Goal: Transaction & Acquisition: Purchase product/service

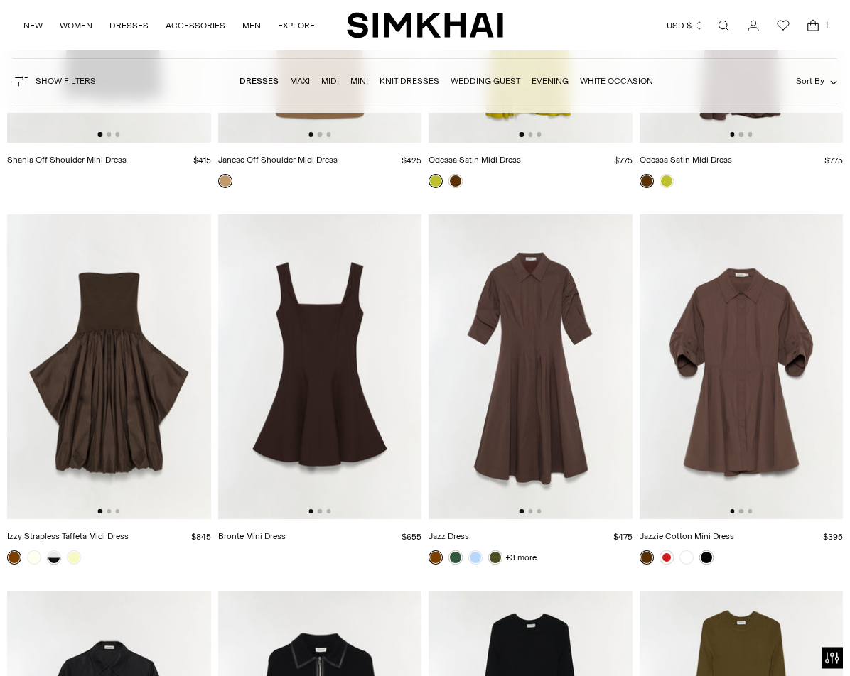
scroll to position [3370, 0]
click at [753, 398] on img at bounding box center [741, 367] width 204 height 305
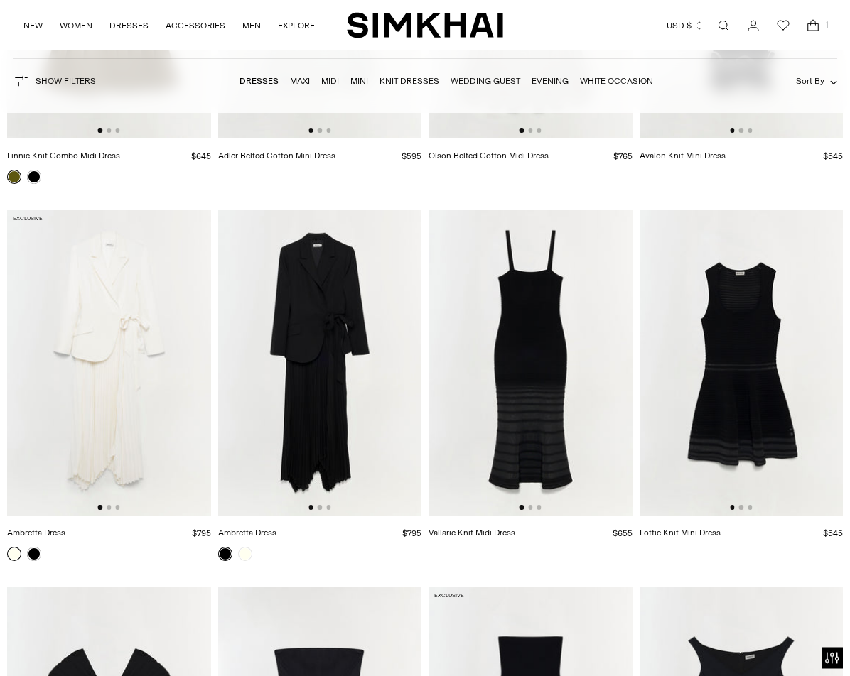
scroll to position [4506, 0]
click at [766, 395] on img at bounding box center [741, 362] width 204 height 305
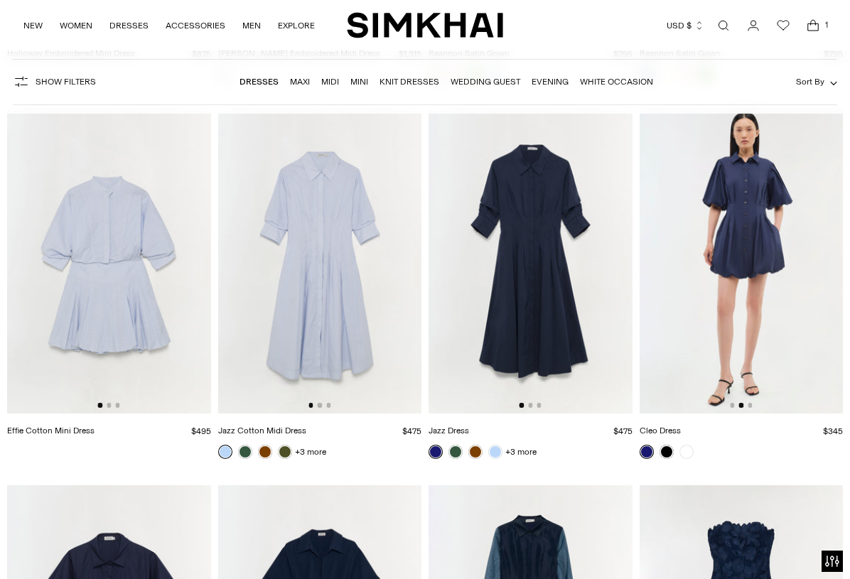
scroll to position [0, 204]
click at [662, 445] on link at bounding box center [666, 452] width 14 height 14
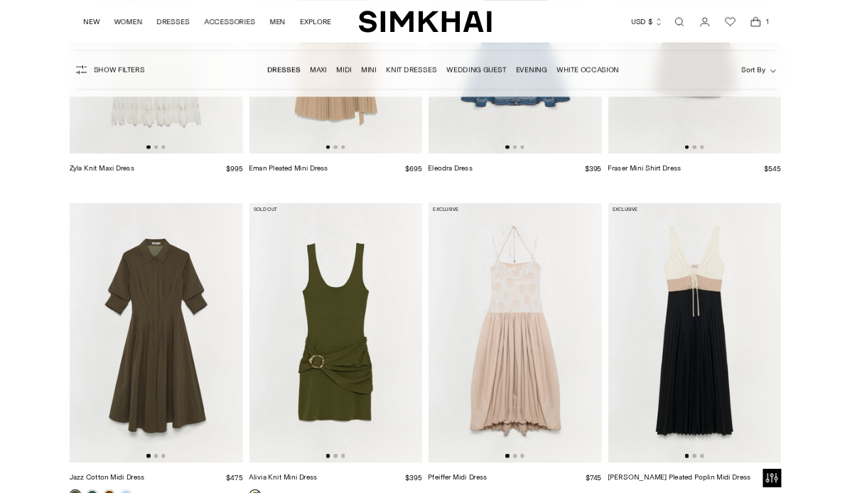
scroll to position [14292, 0]
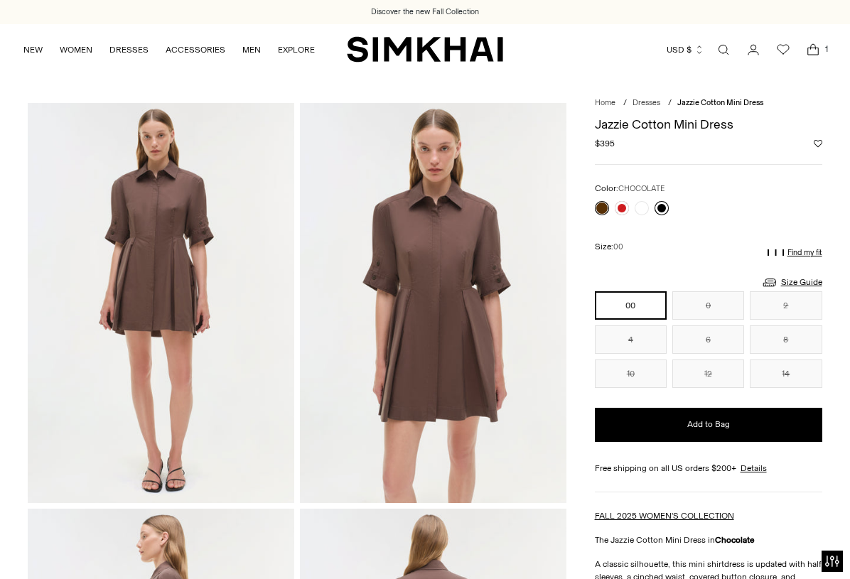
click at [661, 212] on link at bounding box center [661, 208] width 14 height 14
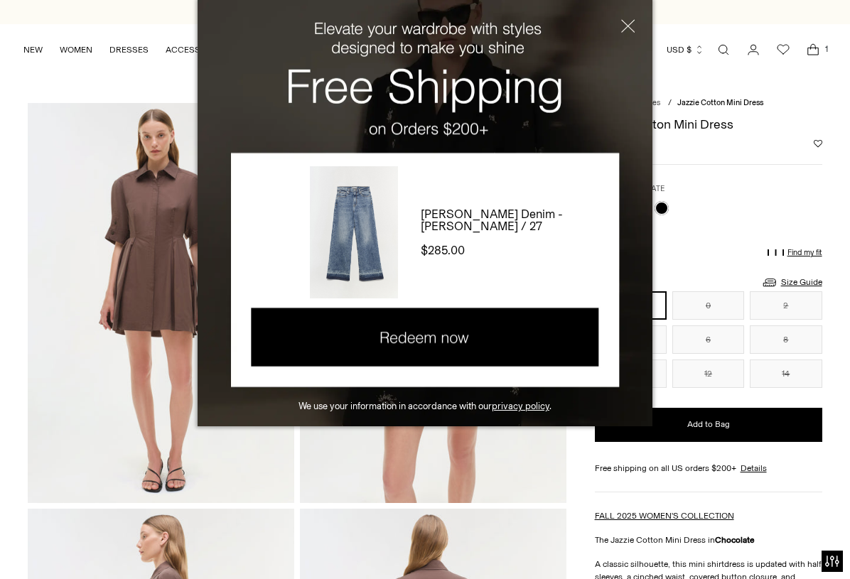
click at [630, 26] on button "Close" at bounding box center [618, 32] width 68 height 64
